Goal: Transaction & Acquisition: Purchase product/service

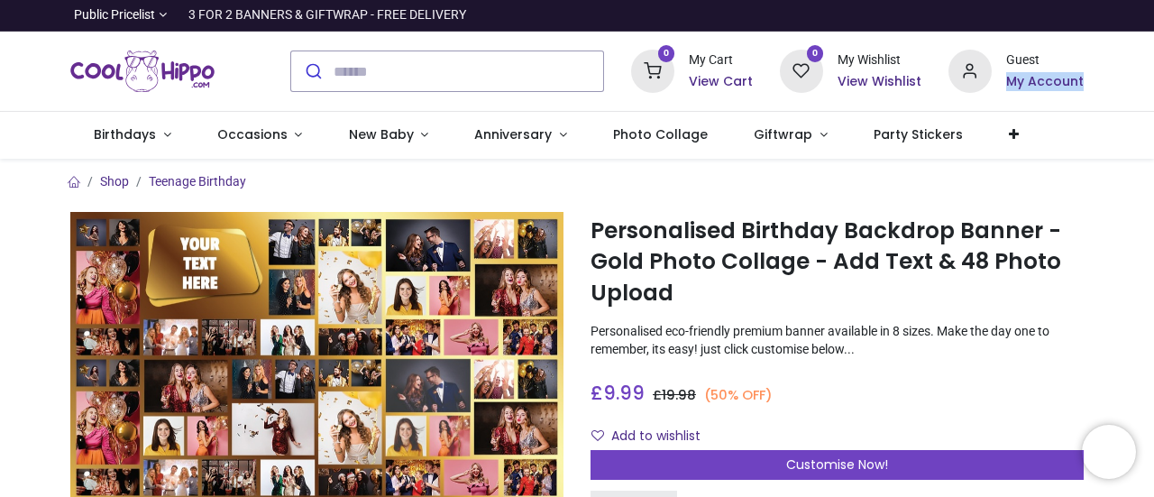
drag, startPoint x: 1150, startPoint y: 46, endPoint x: 1150, endPoint y: 78, distance: 32.5
click at [1150, 78] on div "0 My Cart View Cart 0 Guest" at bounding box center [577, 72] width 1154 height 80
click at [1055, 262] on h1 "Personalised Birthday Backdrop Banner - Gold Photo Collage - Add Text & 48 Phot…" at bounding box center [836, 261] width 493 height 93
drag, startPoint x: 1150, startPoint y: 51, endPoint x: 1152, endPoint y: 95, distance: 43.3
click at [1152, 95] on div "Login • Register Birthdays Milestone Birthday 1510 products 208" at bounding box center [577, 248] width 1154 height 497
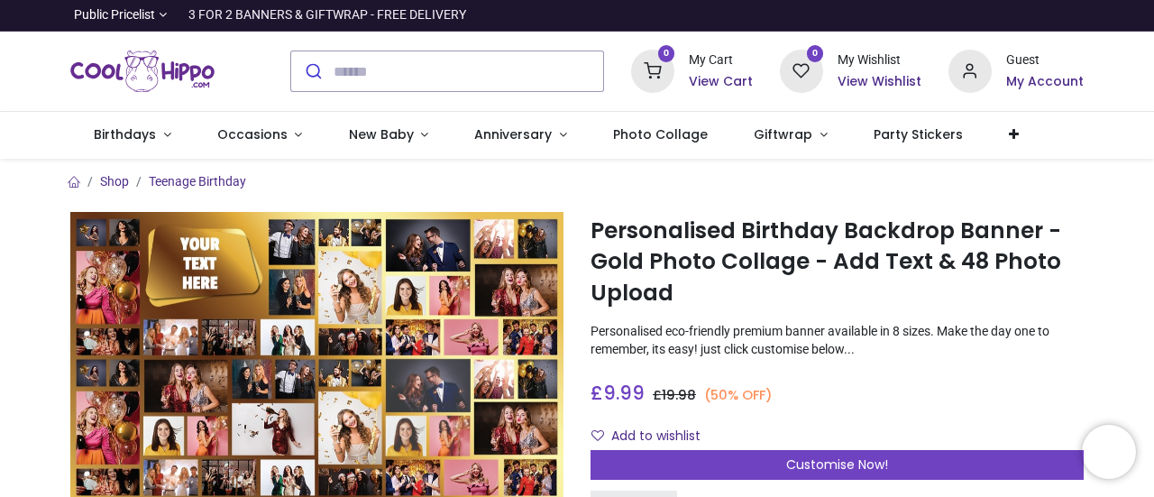
click at [1118, 124] on nav "0 0 Birthdays 1510 208" at bounding box center [577, 135] width 1154 height 47
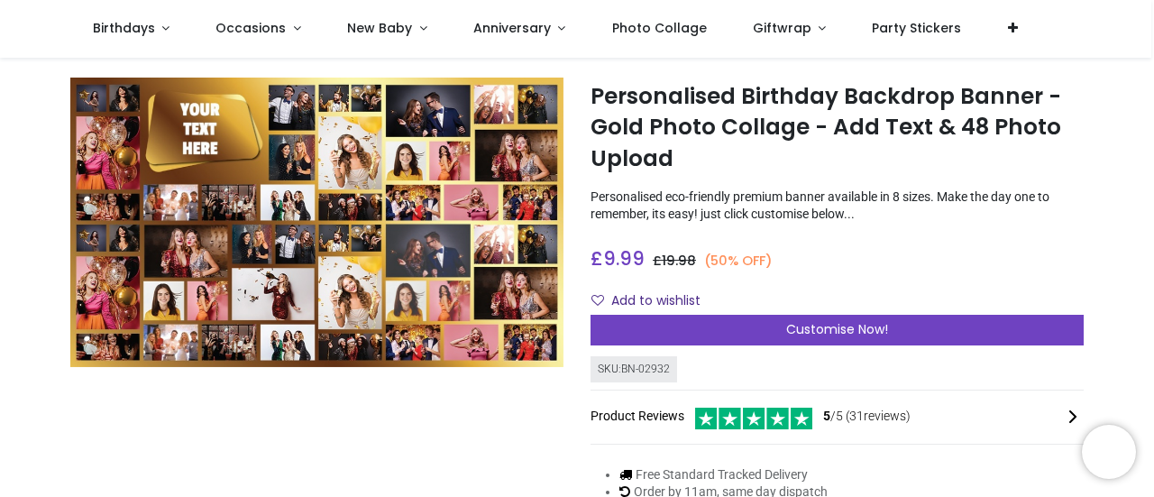
scroll to position [36, 0]
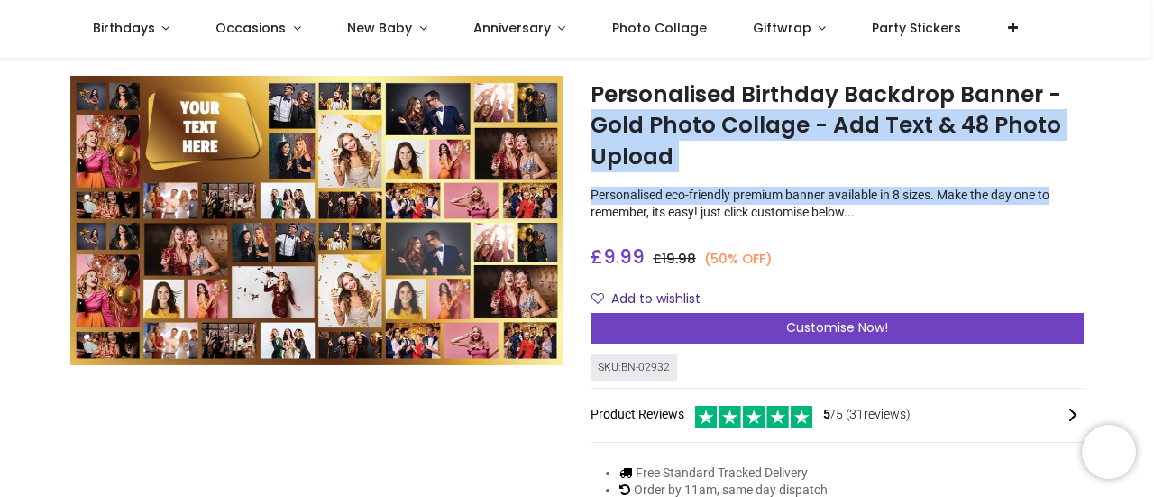
drag, startPoint x: 1150, startPoint y: 92, endPoint x: 1153, endPoint y: 188, distance: 96.5
click at [1153, 188] on div "Login • Register Birthdays Milestone Birthday 1510 products 208" at bounding box center [577, 248] width 1154 height 497
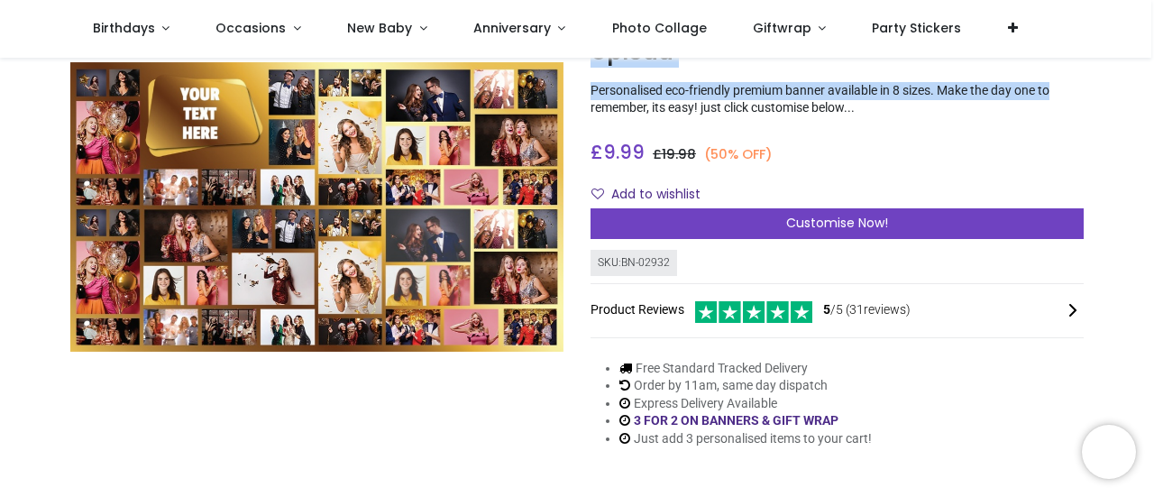
scroll to position [144, 0]
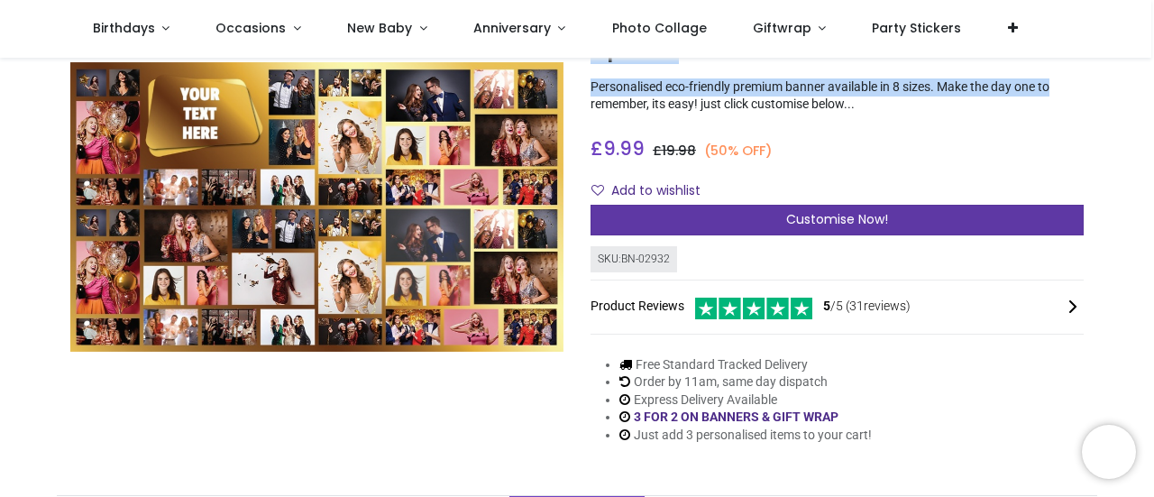
click at [879, 226] on span "Customise Now!" at bounding box center [837, 219] width 102 height 18
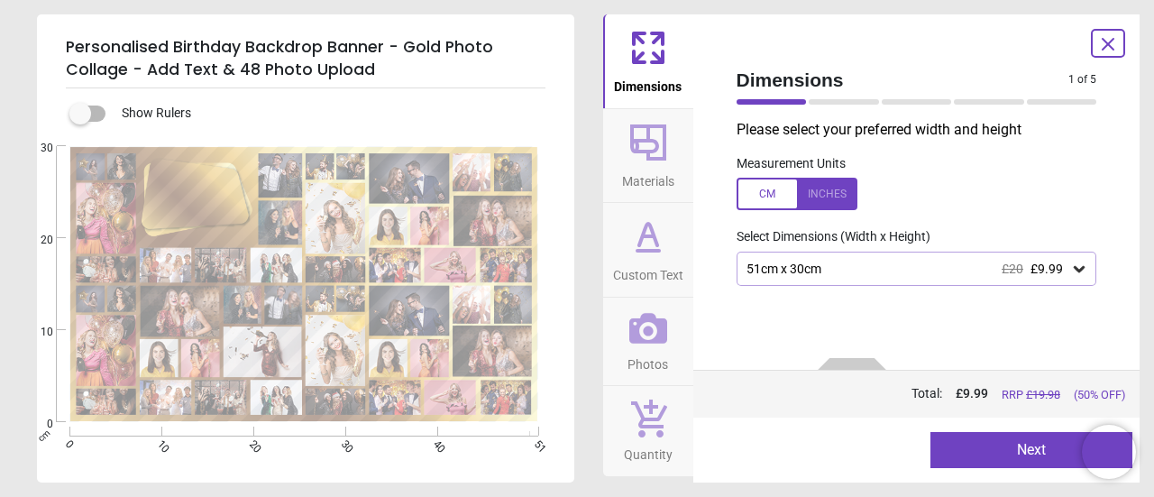
click at [1070, 262] on icon at bounding box center [1079, 269] width 18 height 18
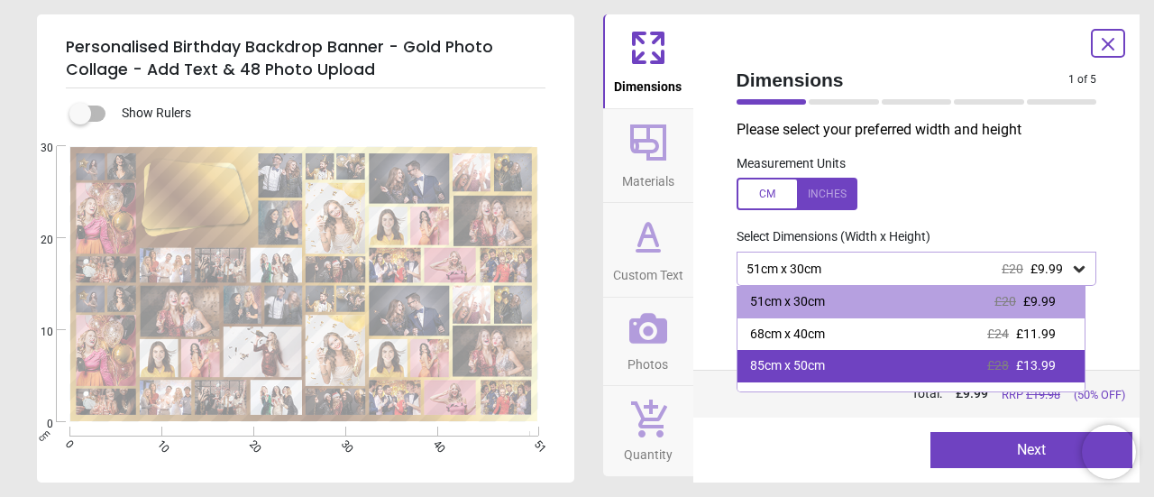
click at [911, 367] on div "85cm x 50cm £28 £13.99" at bounding box center [911, 366] width 348 height 32
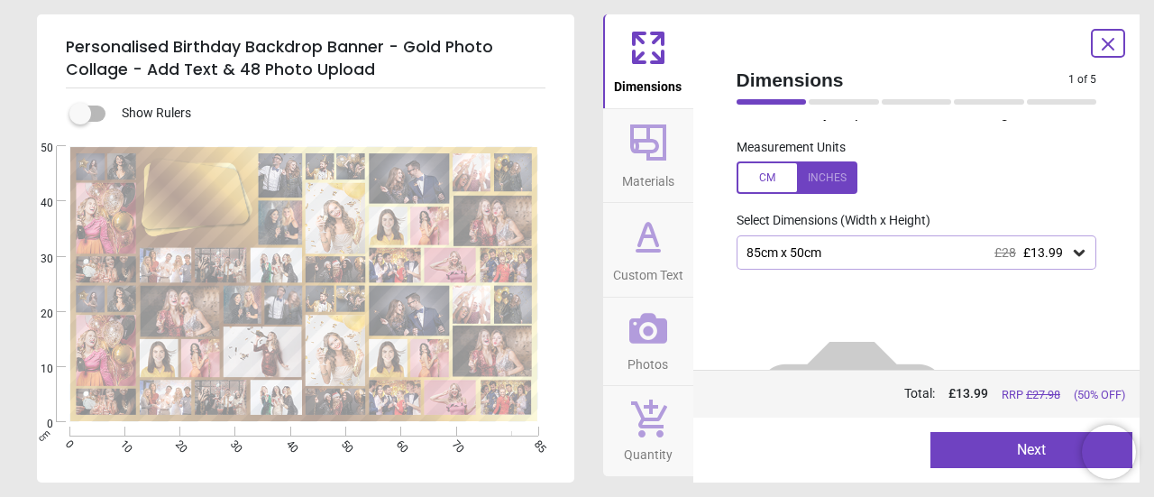
scroll to position [15, 0]
click at [647, 149] on icon at bounding box center [648, 142] width 36 height 36
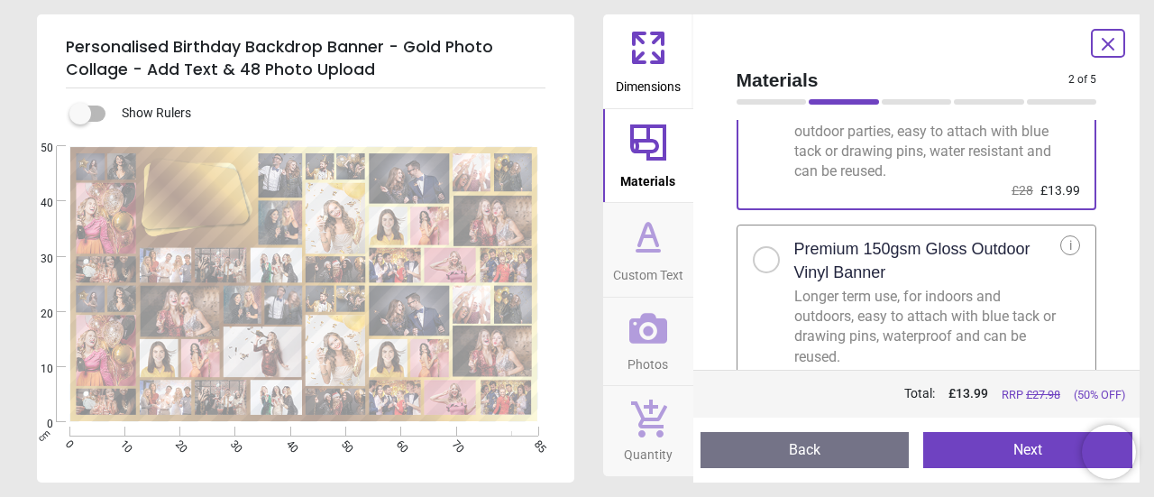
scroll to position [139, 0]
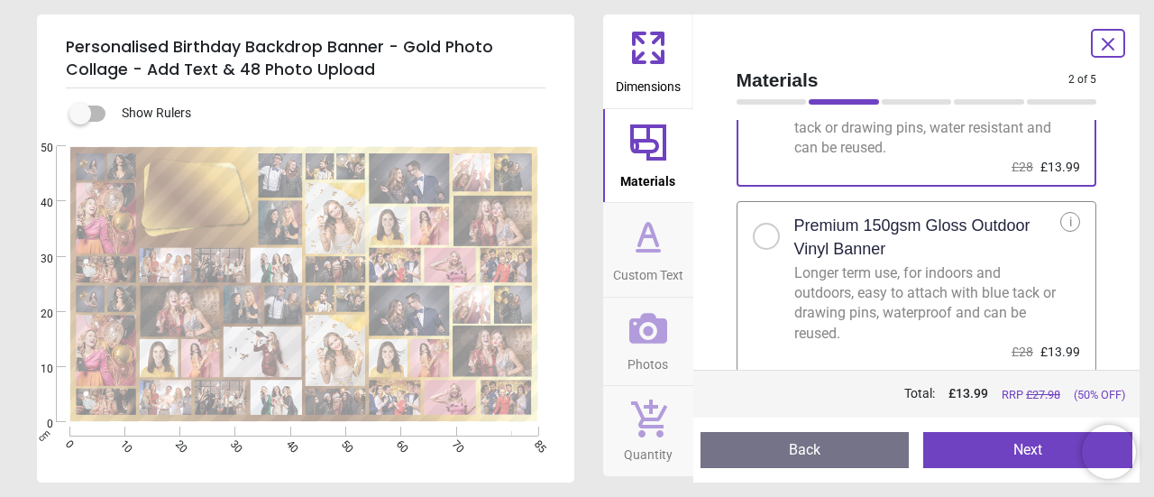
click at [639, 240] on icon at bounding box center [648, 235] width 18 height 22
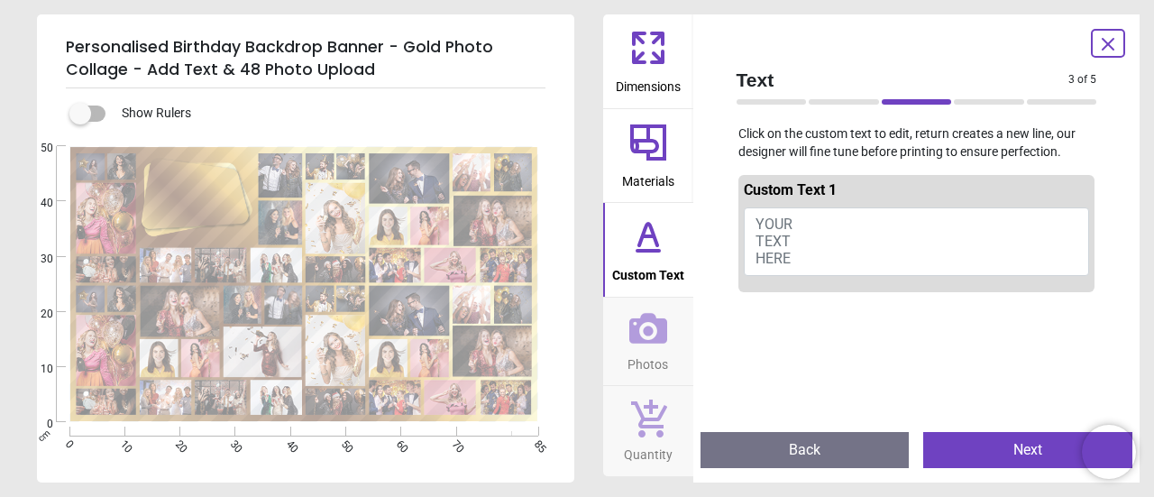
click at [650, 360] on span "Photos" at bounding box center [647, 360] width 41 height 27
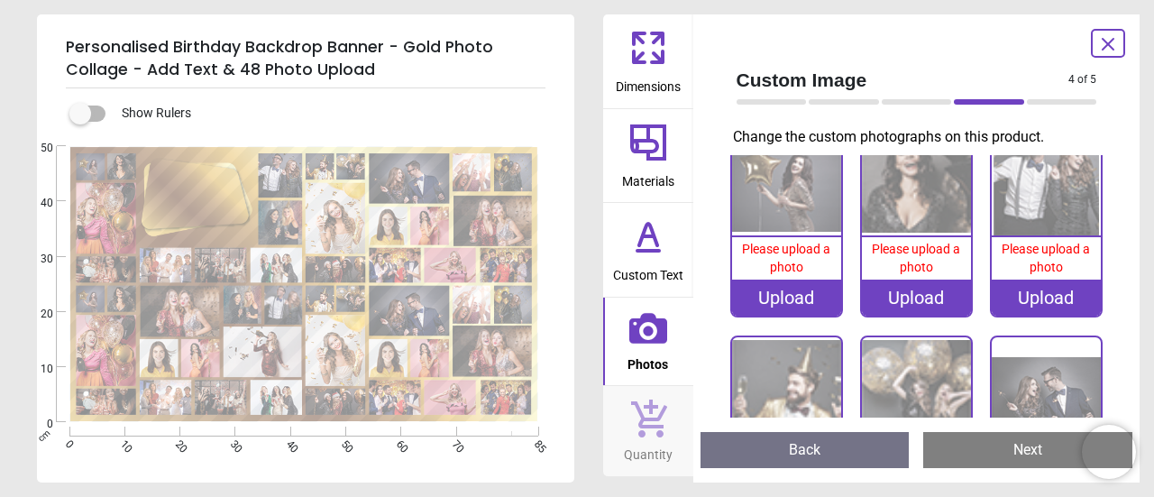
scroll to position [21, 0]
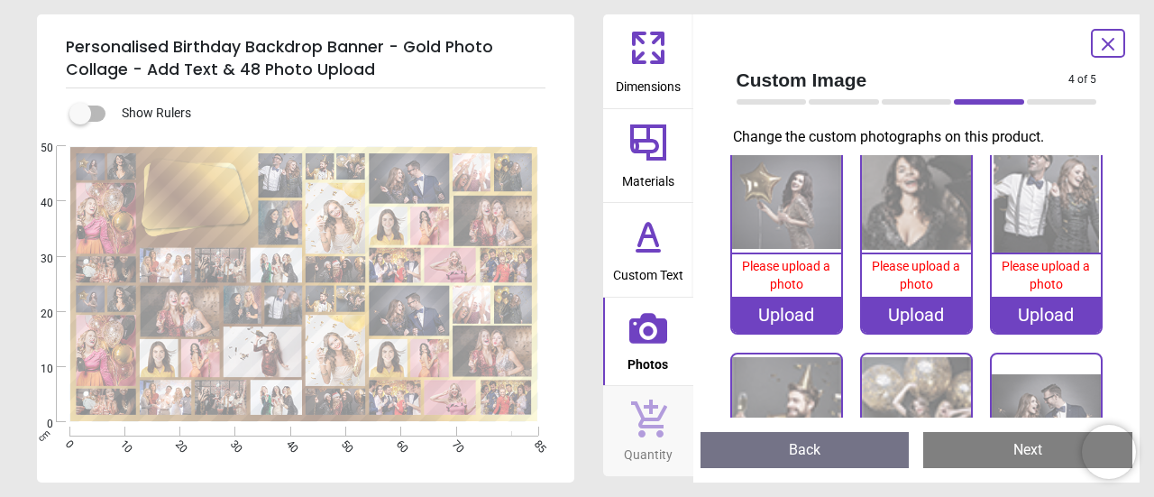
click at [645, 44] on icon at bounding box center [648, 47] width 43 height 43
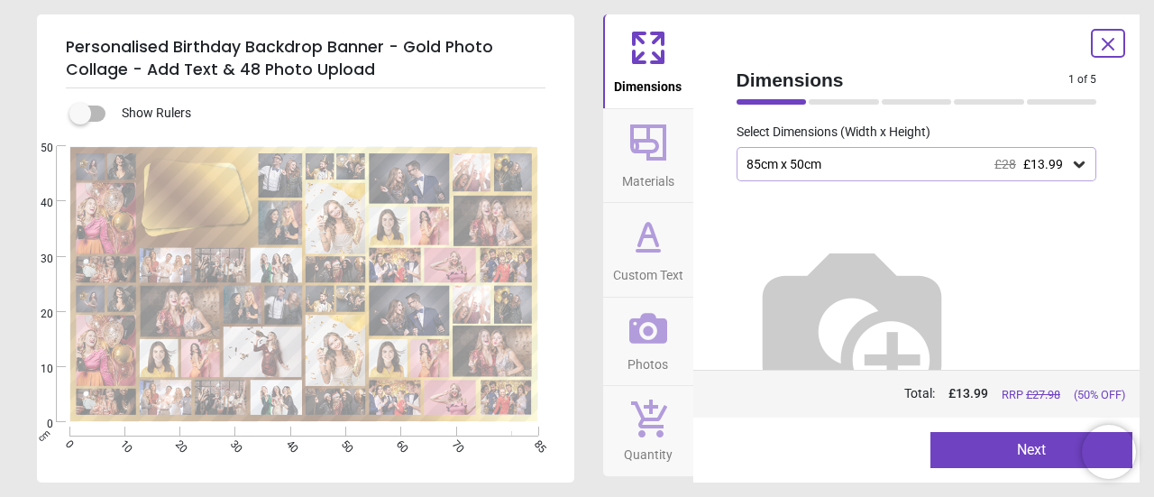
scroll to position [105, 0]
click at [1046, 444] on button "Next" at bounding box center [1031, 450] width 202 height 36
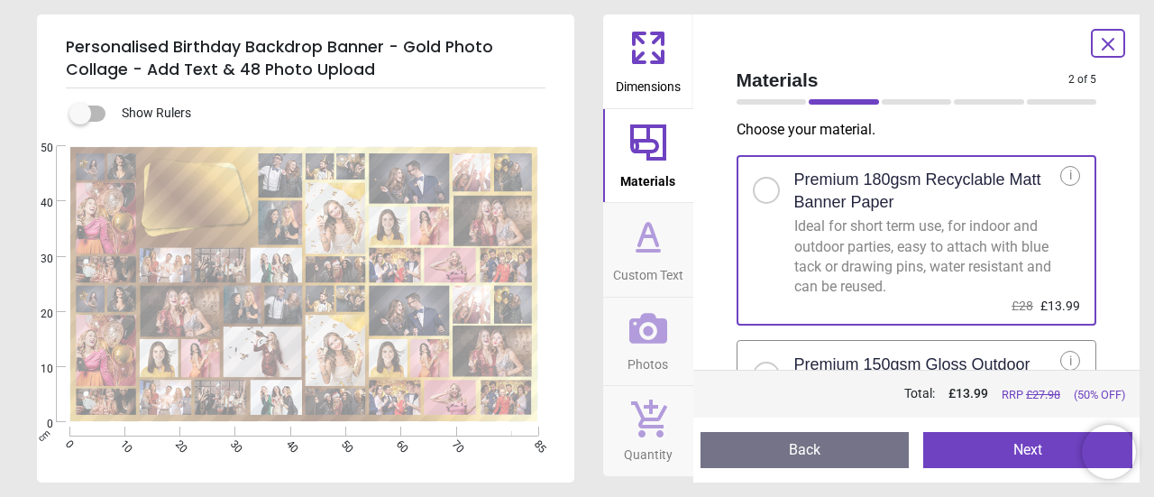
click at [1044, 446] on button "Next" at bounding box center [1027, 450] width 209 height 36
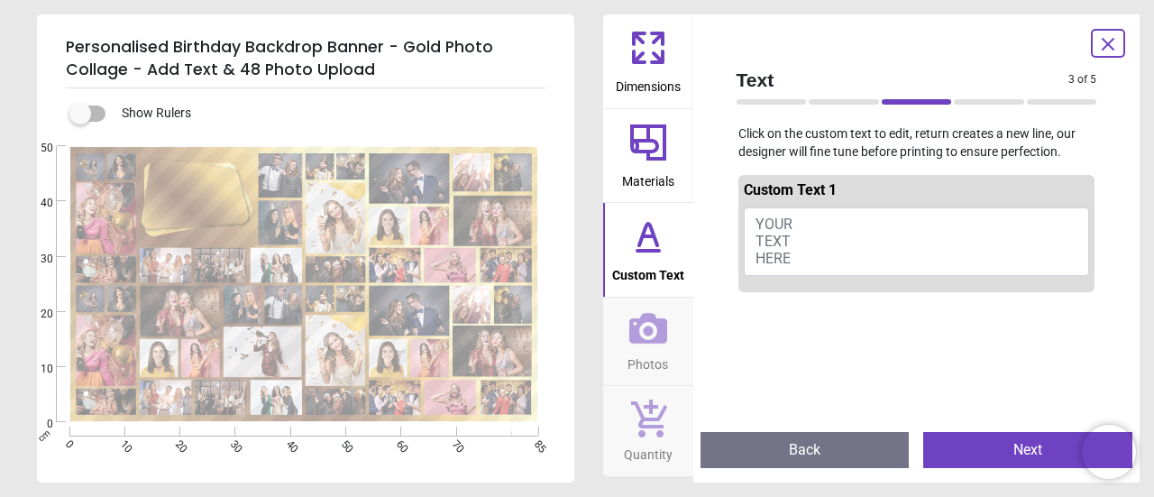
click at [1044, 446] on button "Next" at bounding box center [1027, 450] width 209 height 36
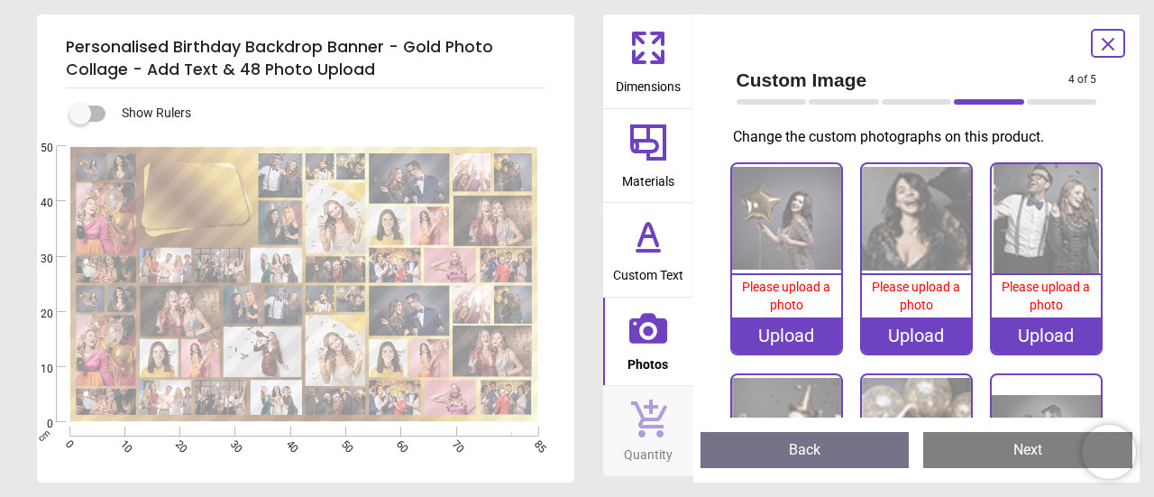
click at [1044, 446] on button "Next" at bounding box center [1027, 450] width 209 height 36
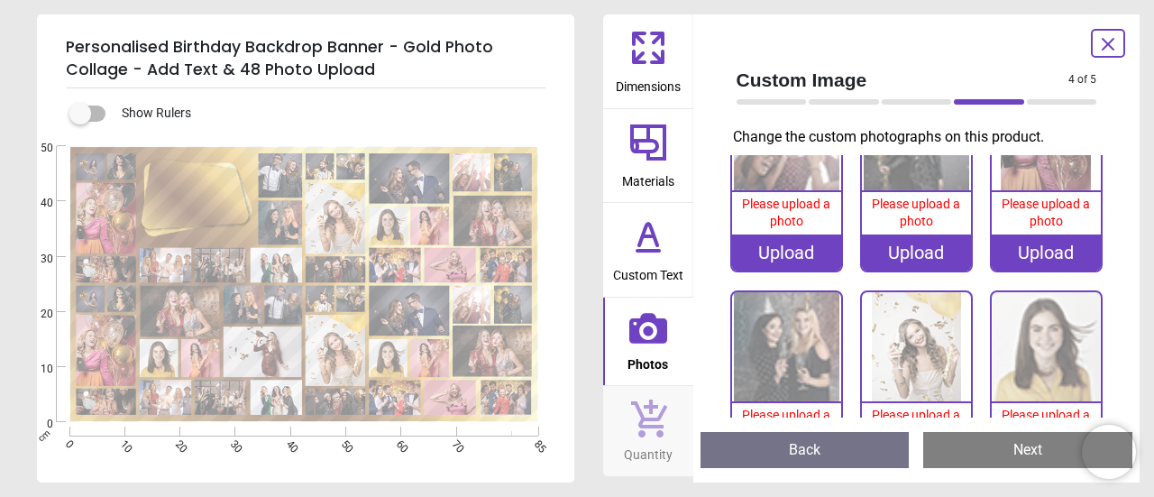
scroll to position [0, 0]
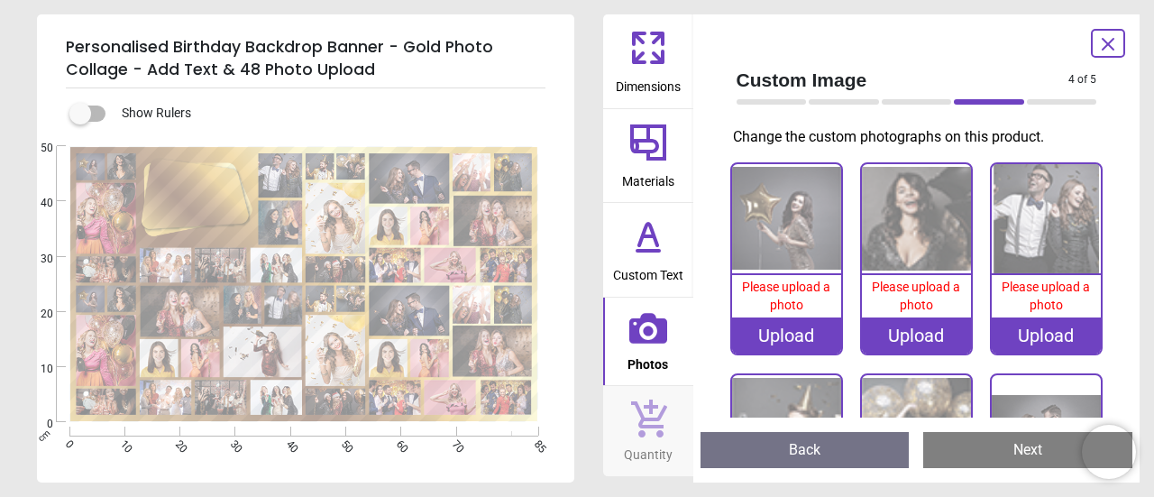
click at [644, 40] on icon at bounding box center [648, 47] width 43 height 43
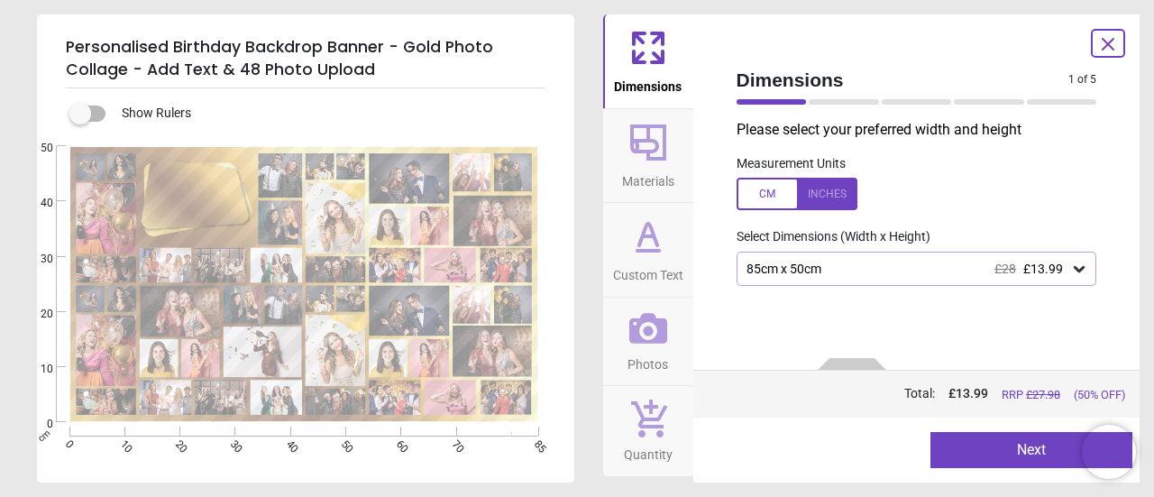
click at [1070, 262] on icon at bounding box center [1079, 269] width 18 height 18
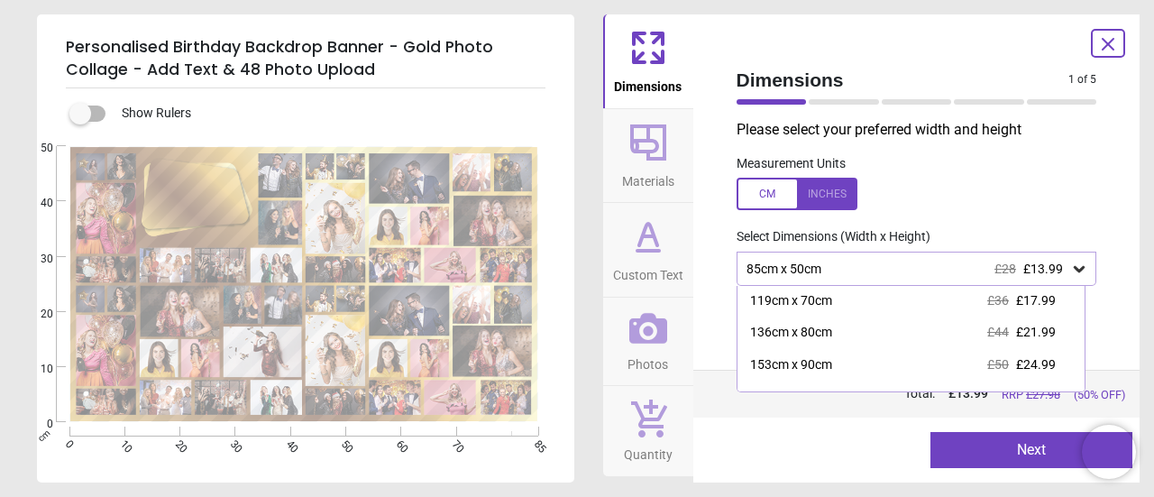
scroll to position [142, 0]
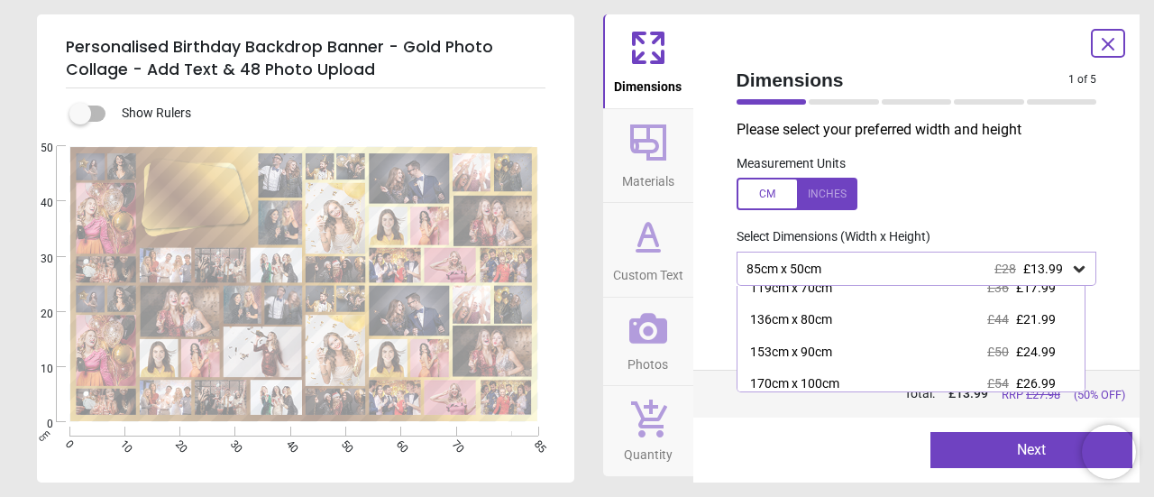
click at [658, 266] on span "Custom Text" at bounding box center [648, 271] width 70 height 27
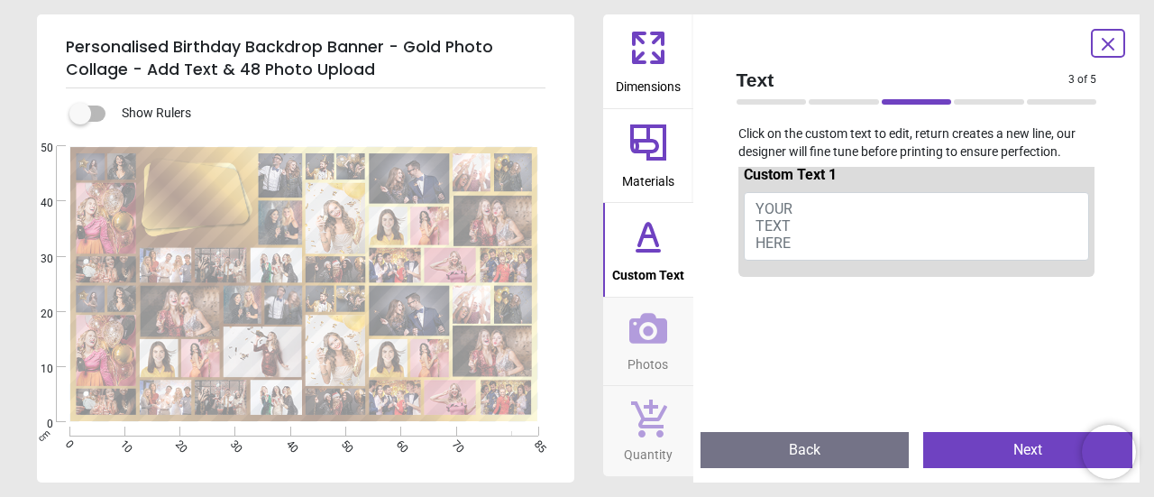
scroll to position [0, 0]
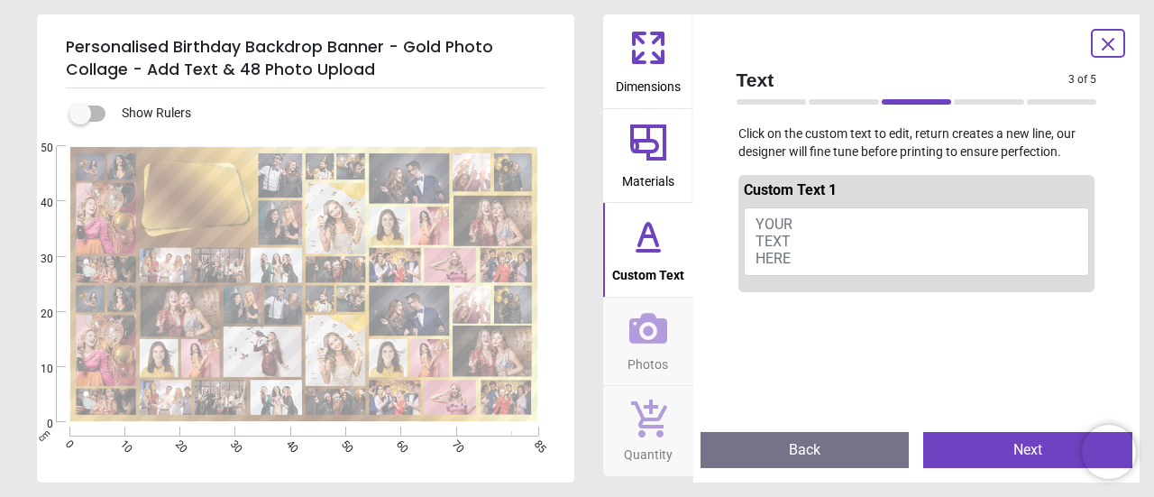
click at [80, 114] on label at bounding box center [80, 114] width 0 height 0
click at [664, 66] on icon at bounding box center [648, 47] width 43 height 43
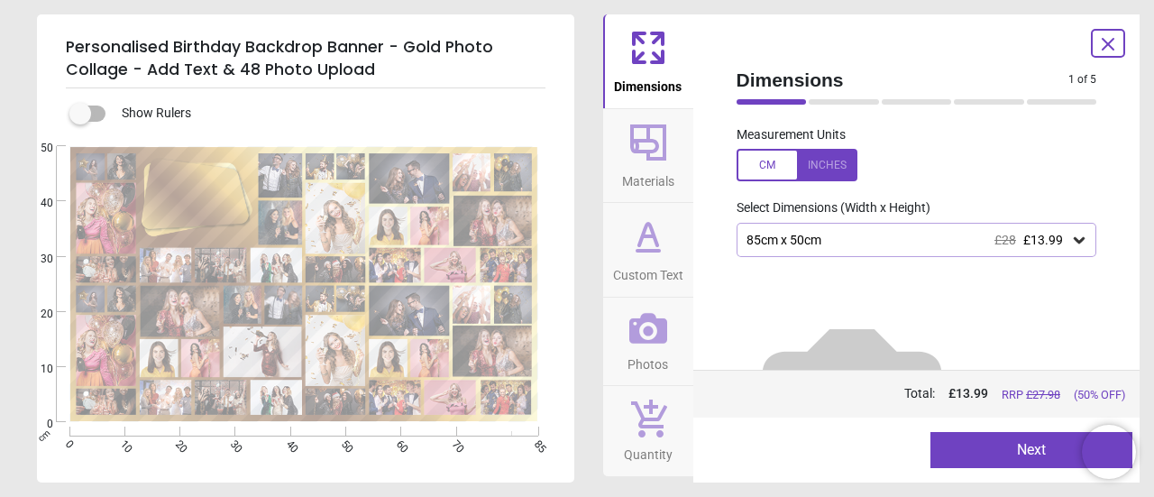
scroll to position [41, 0]
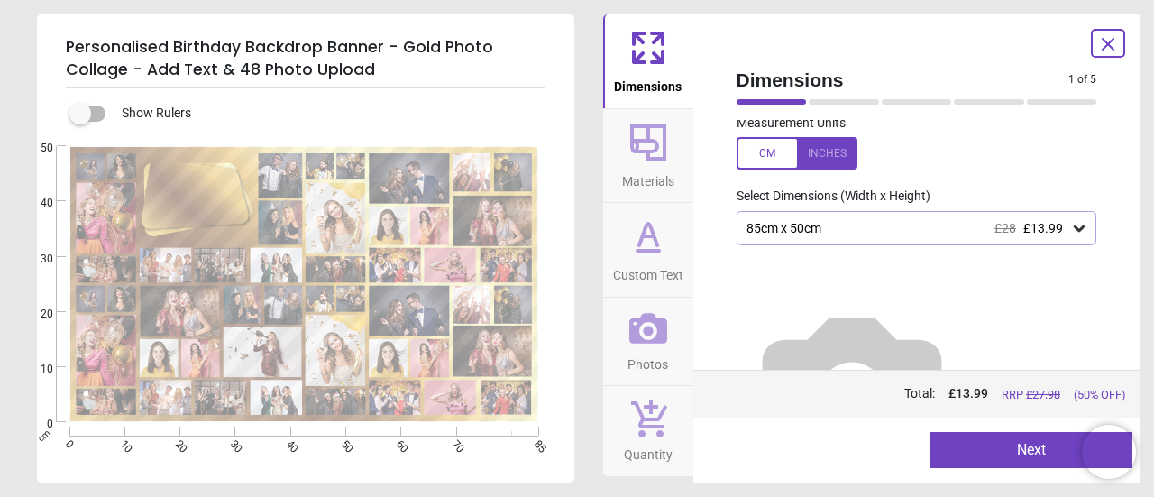
click at [1074, 228] on icon at bounding box center [1079, 228] width 11 height 6
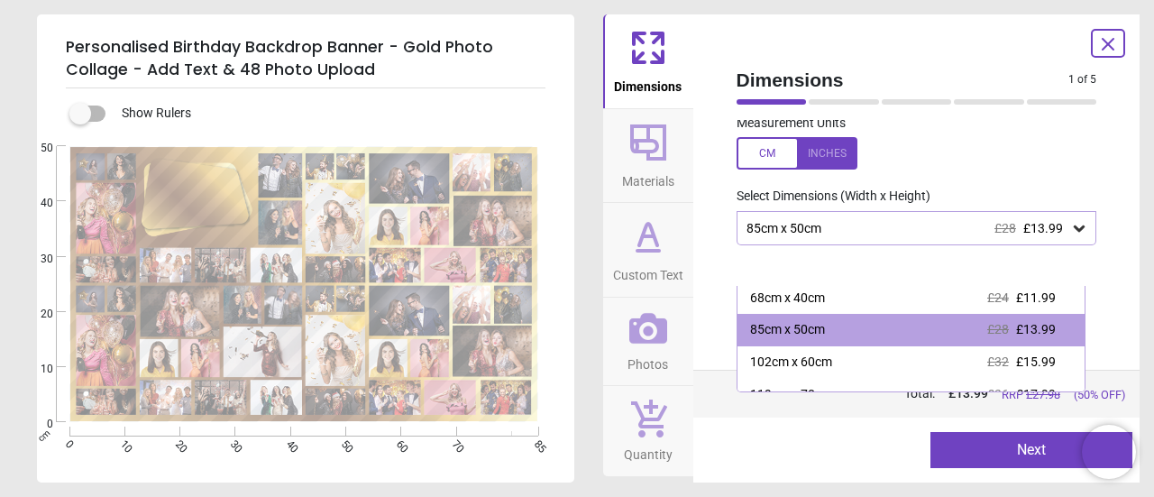
scroll to position [0, 0]
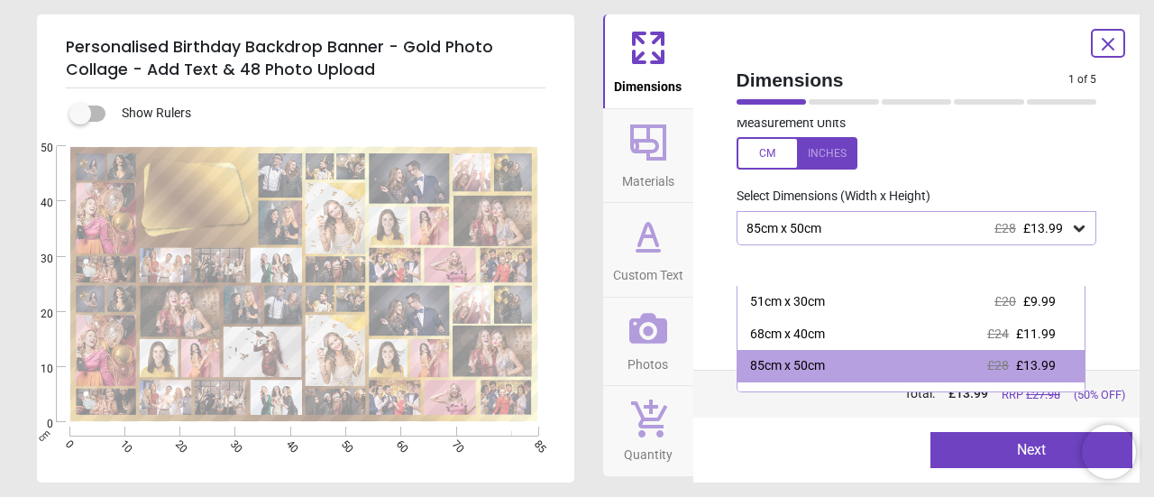
click at [970, 84] on span "Dimensions" at bounding box center [903, 80] width 333 height 26
click at [990, 146] on label at bounding box center [917, 153] width 361 height 32
